Goal: Transaction & Acquisition: Purchase product/service

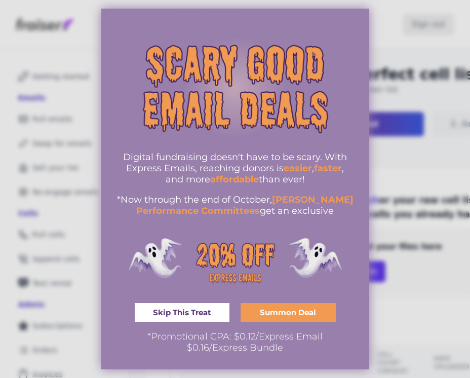
click at [414, 65] on div at bounding box center [235, 189] width 470 height 378
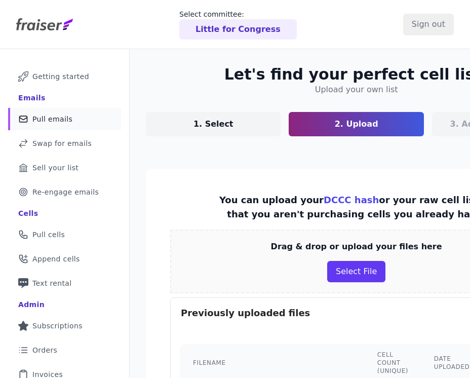
click at [61, 114] on span "Pull emails" at bounding box center [52, 119] width 40 height 10
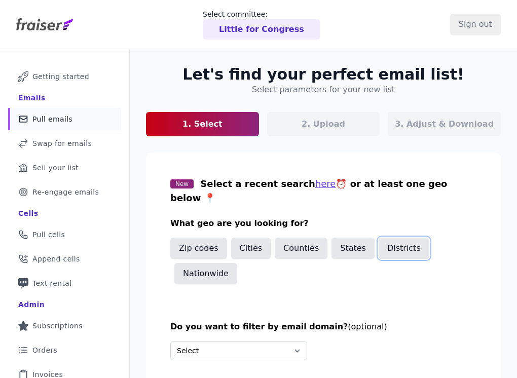
click at [378, 238] on button "Districts" at bounding box center [403, 248] width 51 height 21
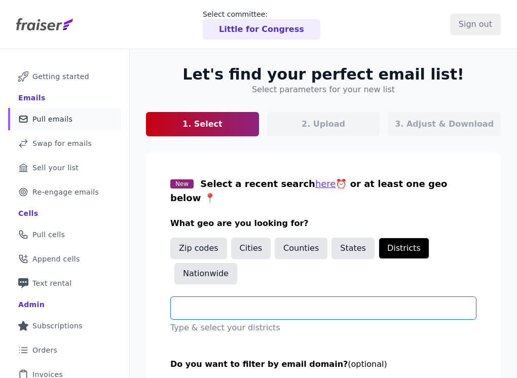
click at [268, 302] on input "text" at bounding box center [327, 308] width 297 height 12
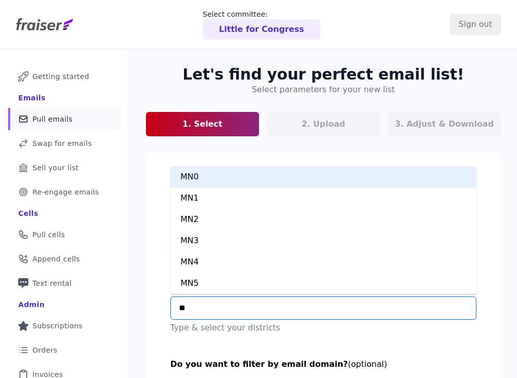
type input "***"
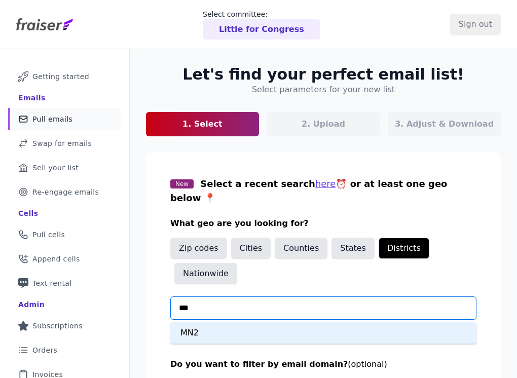
click at [244, 322] on div "MN2" at bounding box center [323, 332] width 306 height 21
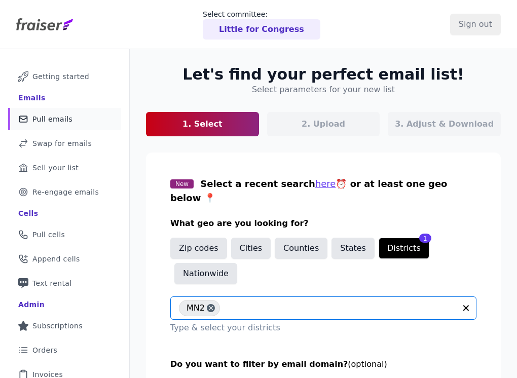
scroll to position [81, 0]
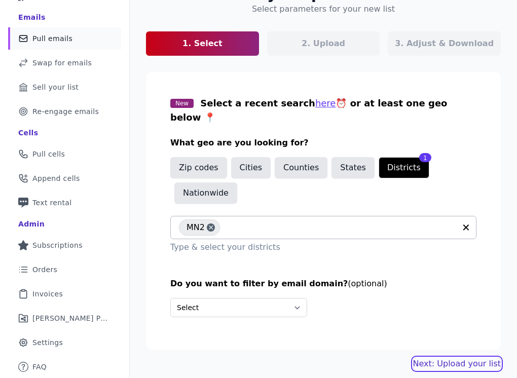
click at [456, 358] on link "Next: Upload your list" at bounding box center [457, 364] width 88 height 12
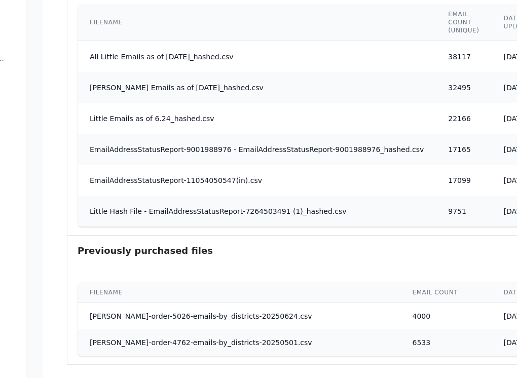
scroll to position [445, 103]
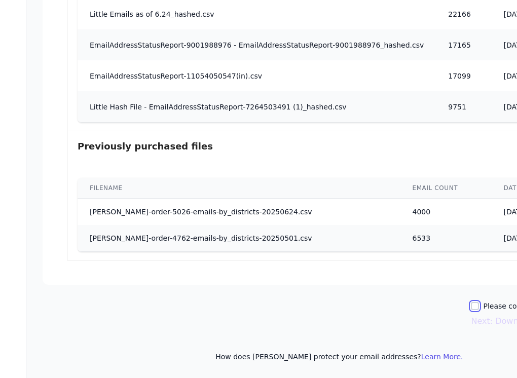
click at [470, 304] on input "Please confirm you have no lists to upload." at bounding box center [474, 306] width 8 height 8
checkbox input "true"
click at [470, 319] on button "Next: Download your list" at bounding box center [520, 321] width 100 height 12
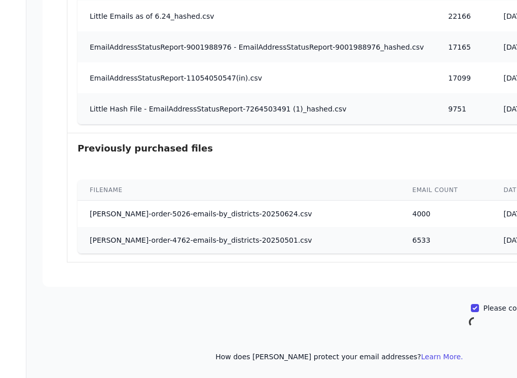
scroll to position [443, 103]
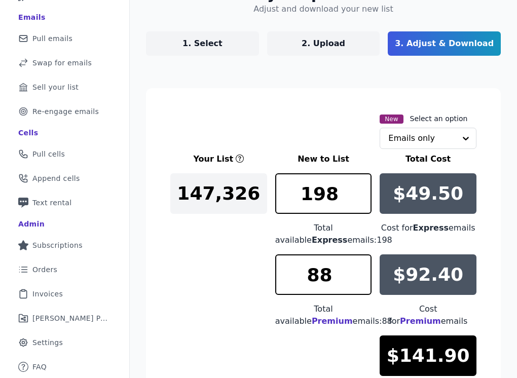
scroll to position [230, 0]
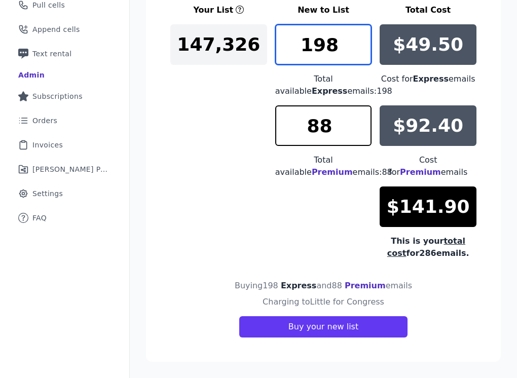
click at [340, 40] on input "198" at bounding box center [323, 44] width 97 height 41
type input "195"
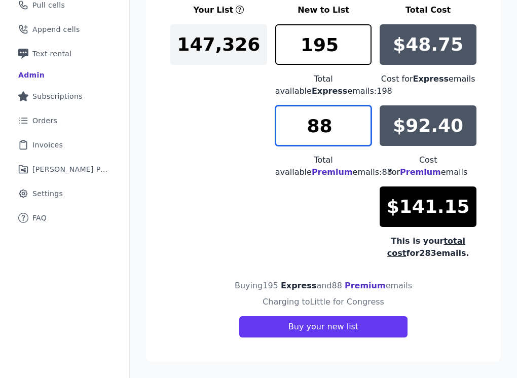
drag, startPoint x: 328, startPoint y: 125, endPoint x: 306, endPoint y: 125, distance: 21.3
click at [306, 125] on input "88" at bounding box center [323, 125] width 97 height 41
type input "5"
type input "60"
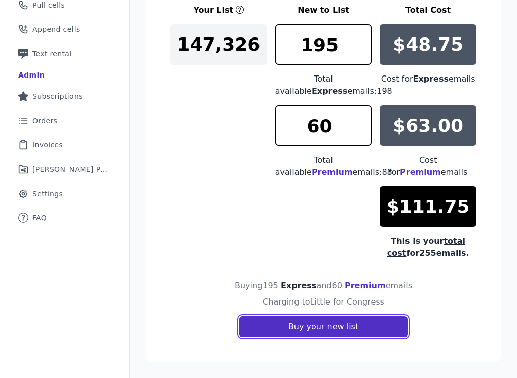
click at [299, 332] on button "Buy your new list" at bounding box center [323, 326] width 168 height 21
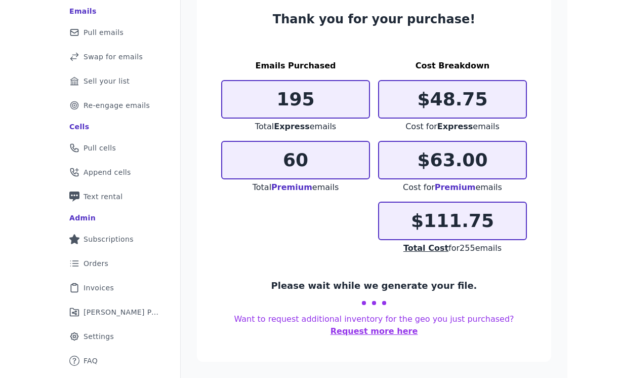
scroll to position [81, 0]
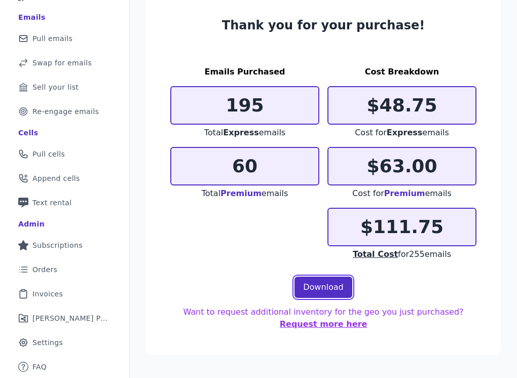
click at [319, 285] on link "Download" at bounding box center [323, 287] width 58 height 21
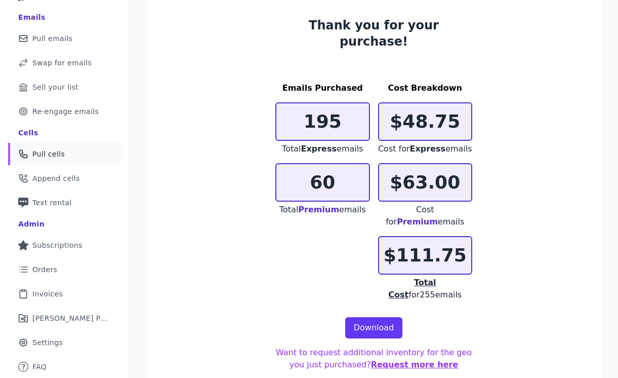
click at [48, 151] on span "Pull cells" at bounding box center [48, 154] width 32 height 10
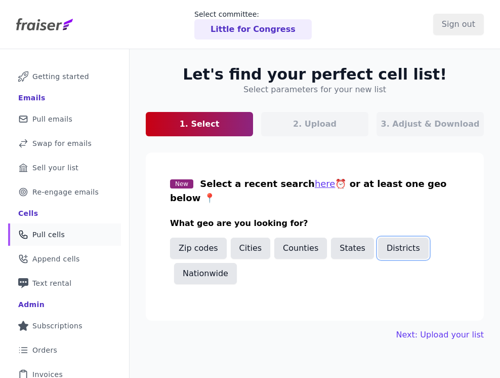
click at [400, 238] on button "Districts" at bounding box center [403, 248] width 51 height 21
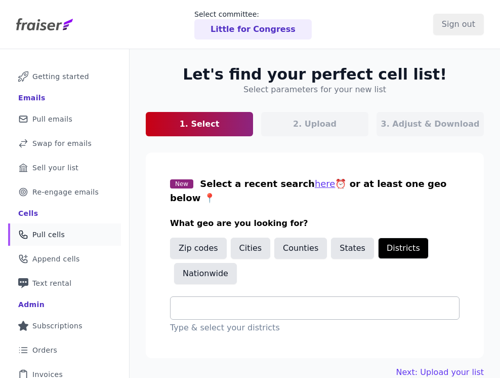
click at [277, 302] on input "text" at bounding box center [319, 308] width 281 height 12
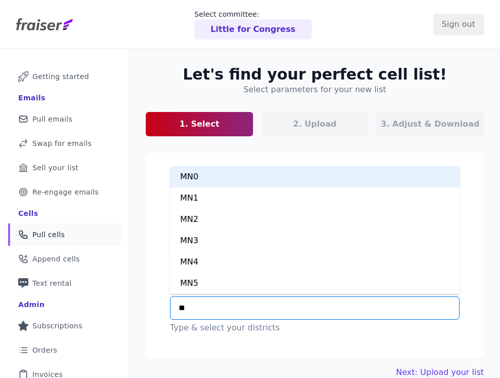
type input "***"
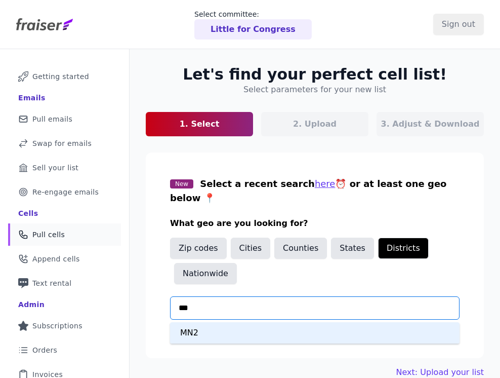
click at [259, 322] on div "MN2" at bounding box center [315, 332] width 290 height 21
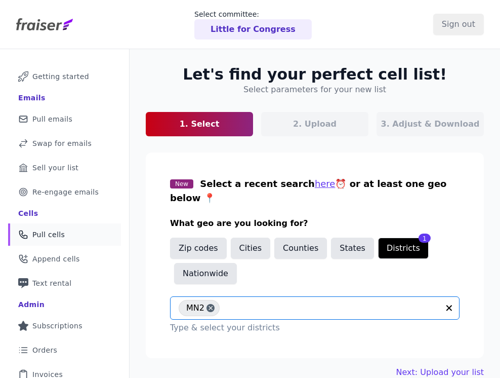
scroll to position [81, 0]
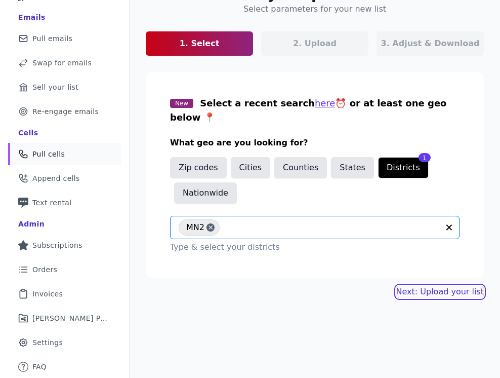
click at [452, 286] on link "Next: Upload your list" at bounding box center [441, 292] width 88 height 12
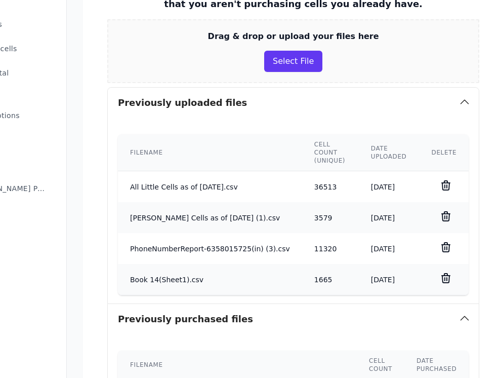
scroll to position [365, 63]
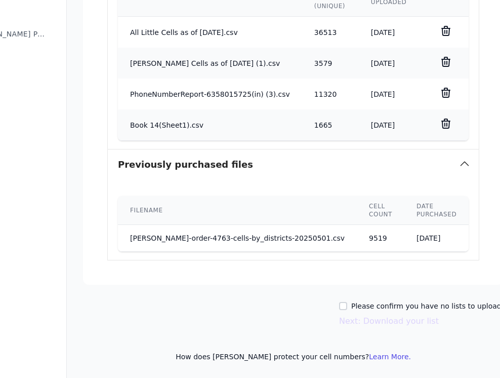
click at [367, 307] on label "Please confirm you have no lists to upload." at bounding box center [427, 306] width 152 height 10
click at [347, 307] on input "Please confirm you have no lists to upload." at bounding box center [343, 306] width 8 height 8
checkbox input "true"
click at [370, 323] on button "Next: Download your list" at bounding box center [389, 321] width 100 height 12
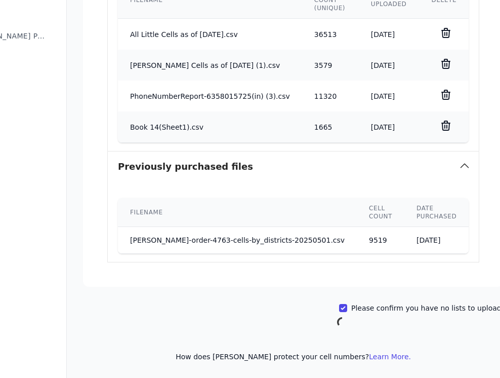
scroll to position [363, 63]
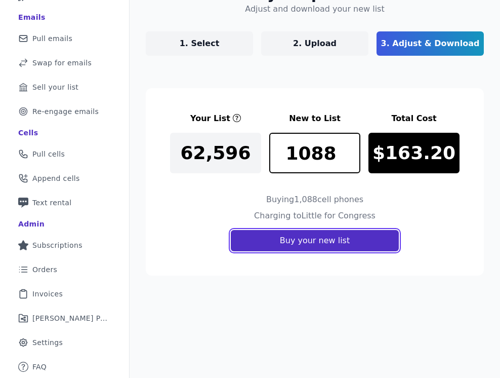
click at [304, 236] on button "Buy your new list" at bounding box center [315, 240] width 168 height 21
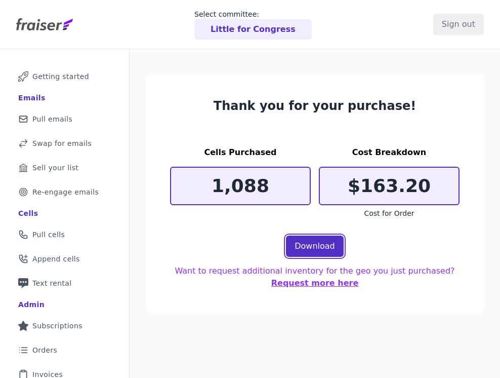
click at [319, 241] on link "Download" at bounding box center [315, 245] width 58 height 21
